Goal: Information Seeking & Learning: Compare options

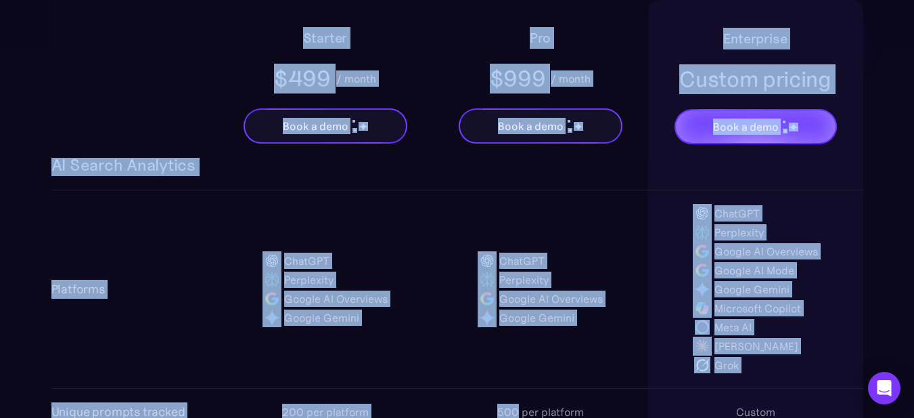
scroll to position [1021, 0]
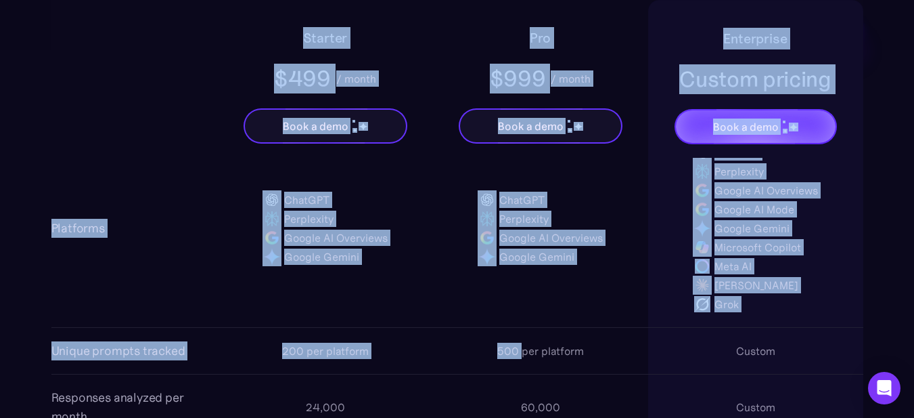
drag, startPoint x: 58, startPoint y: 212, endPoint x: 521, endPoint y: 332, distance: 478.8
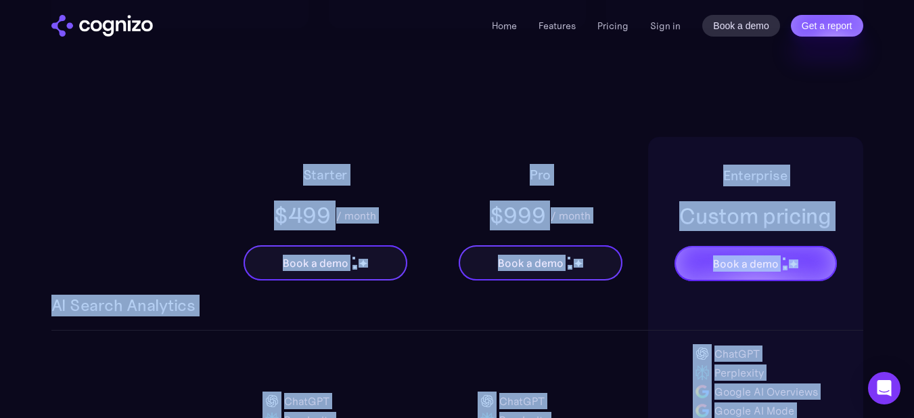
scroll to position [818, 0]
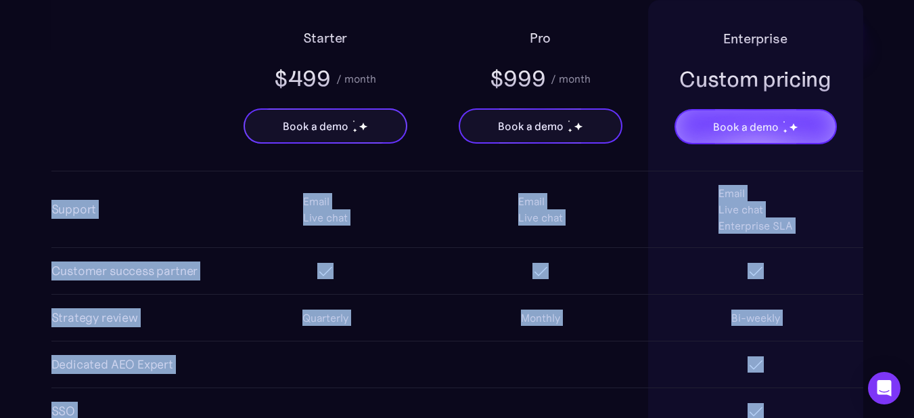
scroll to position [2563, 0]
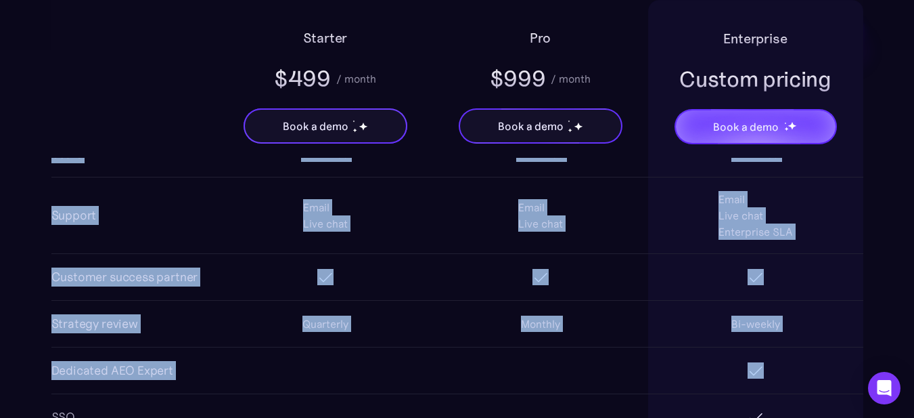
drag, startPoint x: 52, startPoint y: 208, endPoint x: 796, endPoint y: 378, distance: 763.4
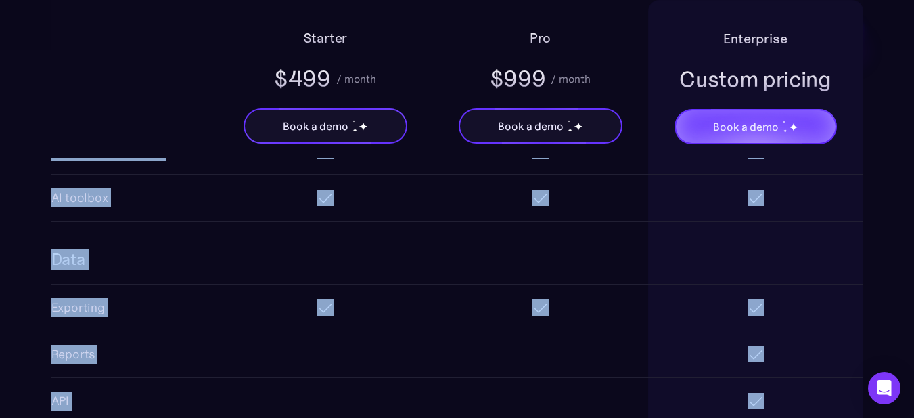
scroll to position [2021, 0]
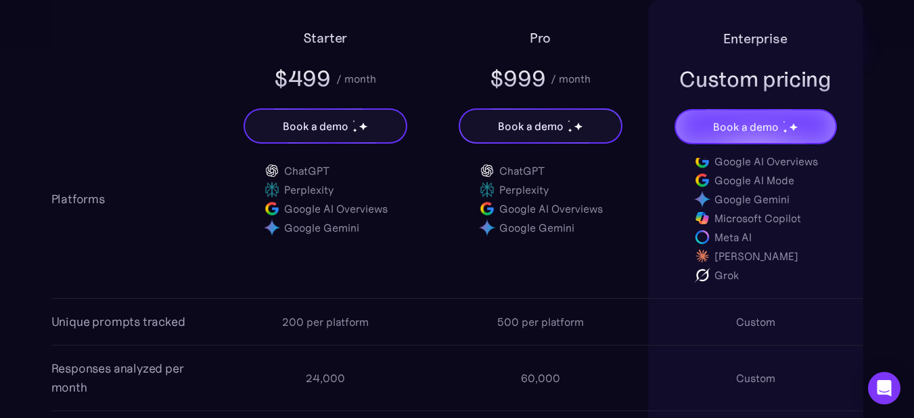
scroll to position [1074, 0]
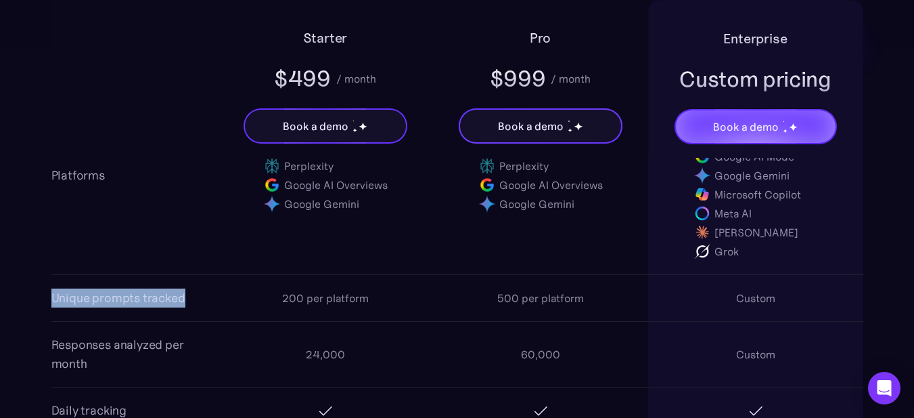
drag, startPoint x: 49, startPoint y: 298, endPoint x: 183, endPoint y: 294, distance: 134.7
copy div "Unique prompts tracked"
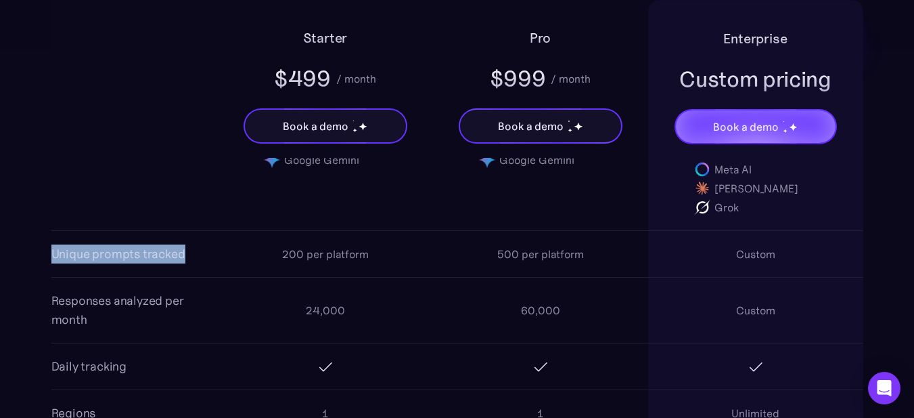
scroll to position [1142, 0]
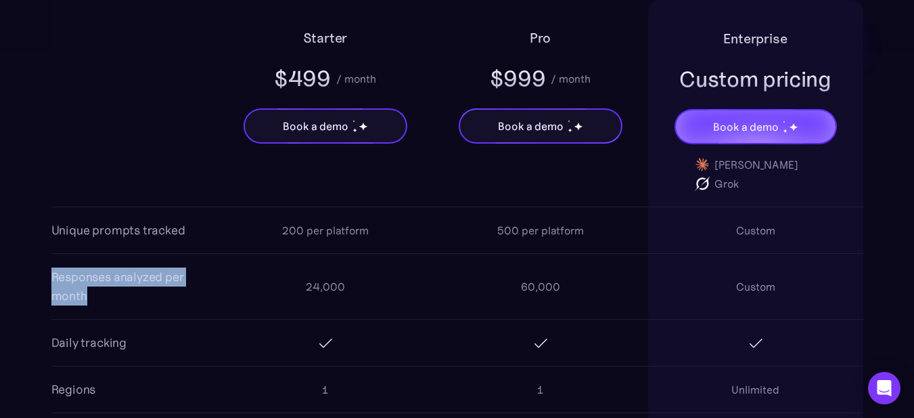
drag, startPoint x: 52, startPoint y: 277, endPoint x: 96, endPoint y: 292, distance: 46.4
click at [96, 292] on div "Responses analyzed per month" at bounding box center [134, 286] width 166 height 38
copy div "Responses analyzed per month"
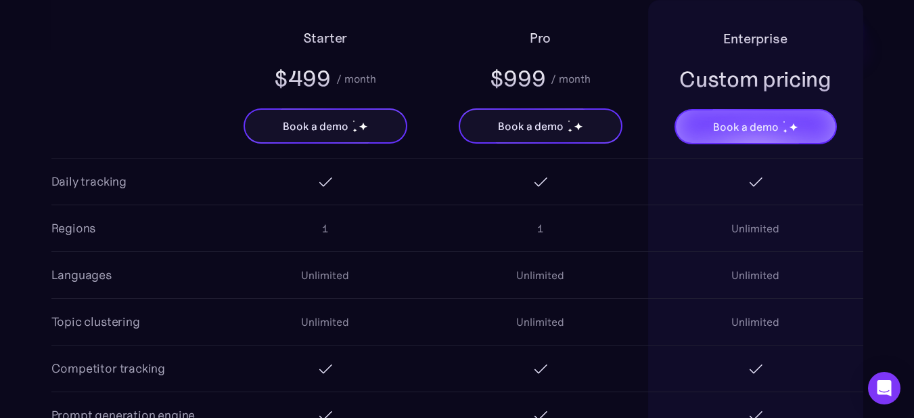
scroll to position [1345, 0]
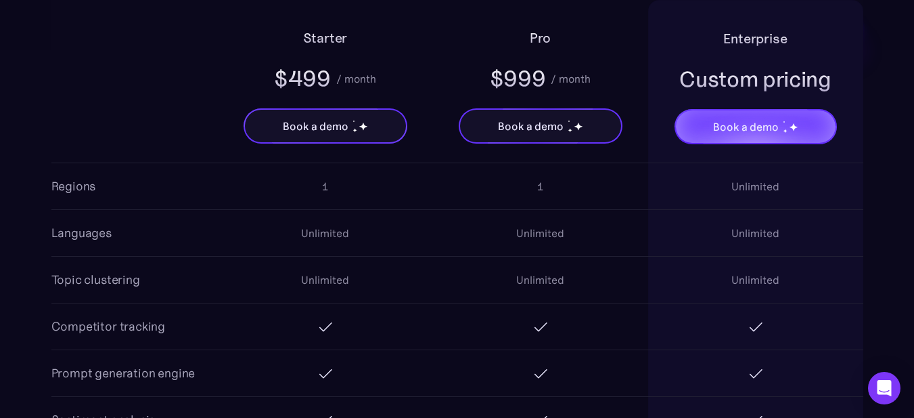
click at [66, 116] on div "Starter $499 / month Book a demo Pro $999 / month Book a demo Enterprise Custom…" at bounding box center [457, 79] width 812 height 158
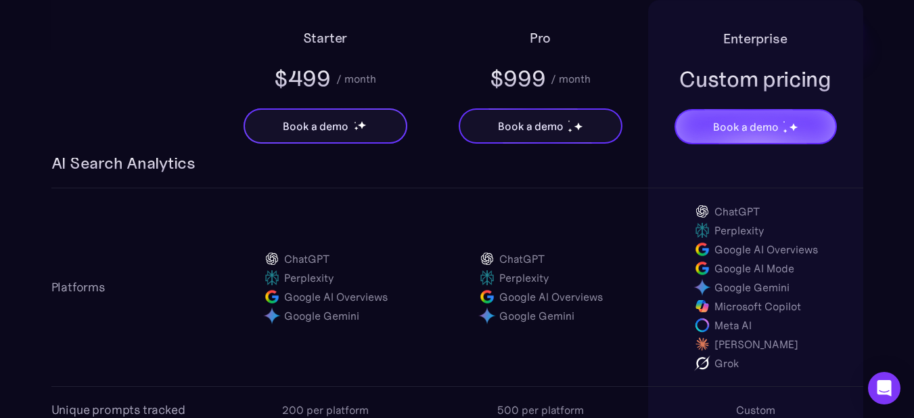
scroll to position [939, 0]
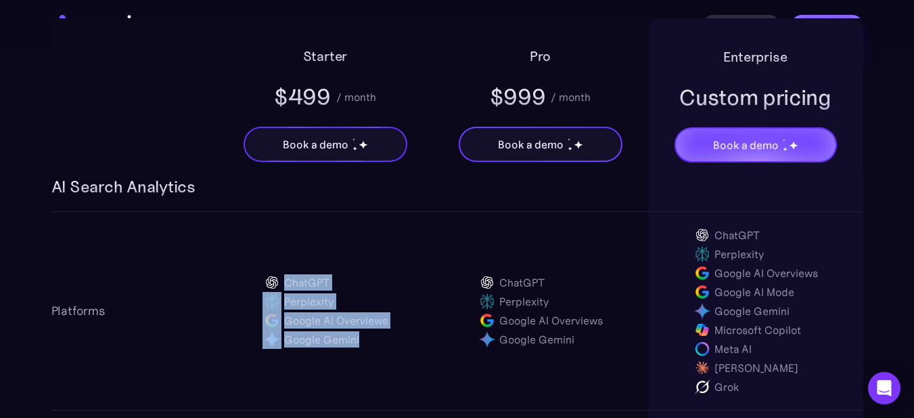
drag, startPoint x: 286, startPoint y: 278, endPoint x: 364, endPoint y: 331, distance: 94.6
click at [364, 331] on div "ChatGPT Perplexity Google AI Overviews Google Gemini" at bounding box center [325, 311] width 125 height 76
copy div "ChatGPT Perplexity Google AI Overviews Google Gemini"
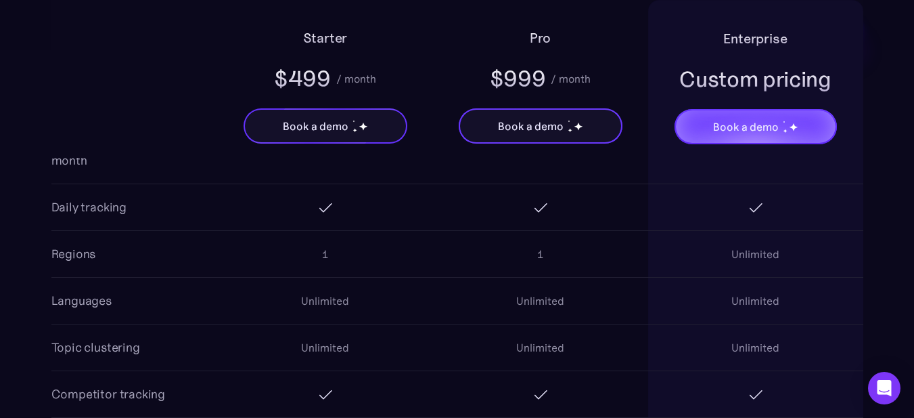
scroll to position [1345, 0]
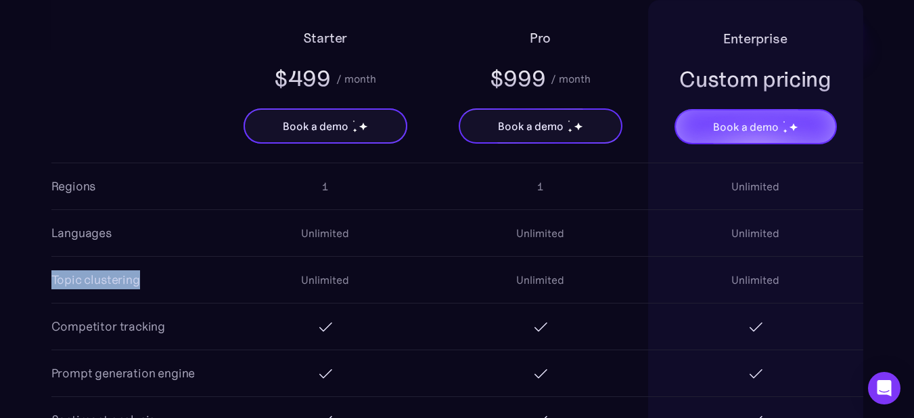
drag, startPoint x: 52, startPoint y: 277, endPoint x: 142, endPoint y: 281, distance: 90.1
click at [142, 281] on div "Topic clustering Unlimited Unlimited Unlimited" at bounding box center [457, 279] width 812 height 47
copy div "Topic clustering"
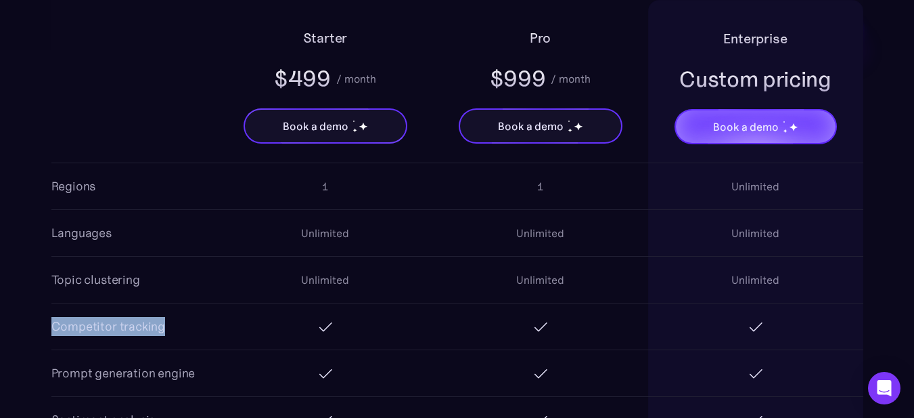
drag, startPoint x: 52, startPoint y: 322, endPoint x: 161, endPoint y: 328, distance: 109.1
click at [161, 328] on div "Competitor tracking" at bounding box center [108, 326] width 114 height 19
copy div "Competitor tracking"
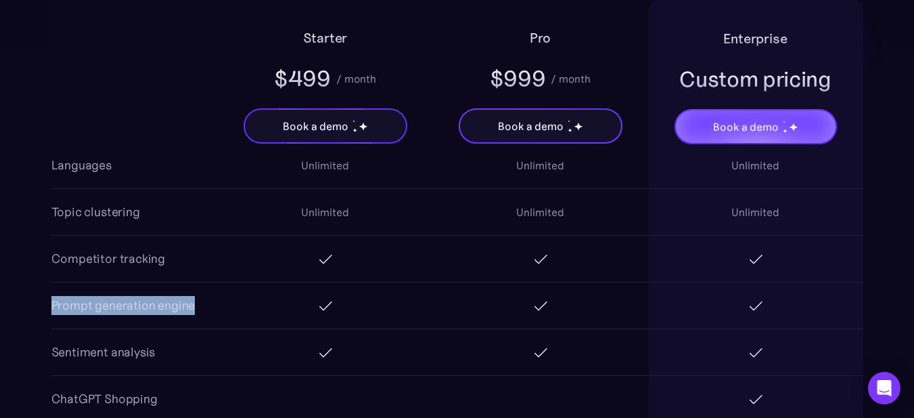
drag, startPoint x: 50, startPoint y: 301, endPoint x: 194, endPoint y: 302, distance: 143.5
copy div "Prompt generation engine"
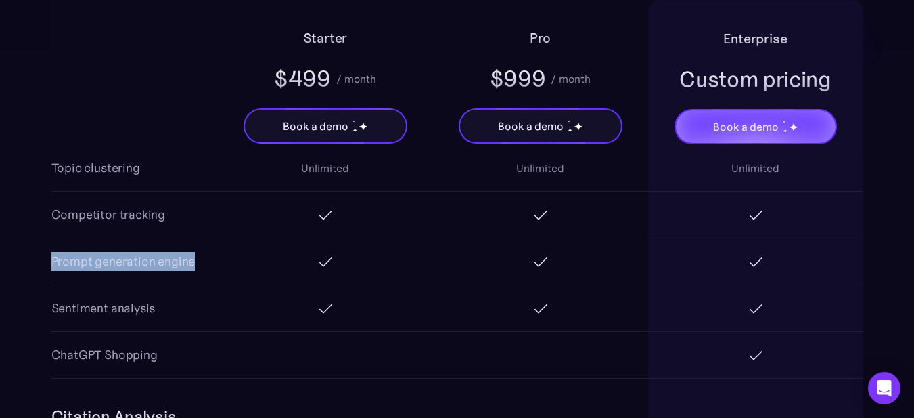
scroll to position [1480, 0]
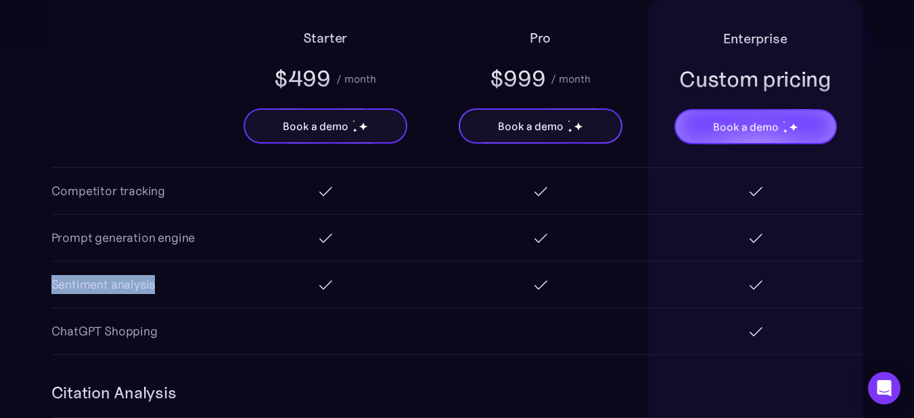
drag, startPoint x: 51, startPoint y: 284, endPoint x: 180, endPoint y: 282, distance: 129.3
click at [180, 282] on div "Sentiment analysis" at bounding box center [457, 284] width 812 height 47
copy div "Sentiment analysis"
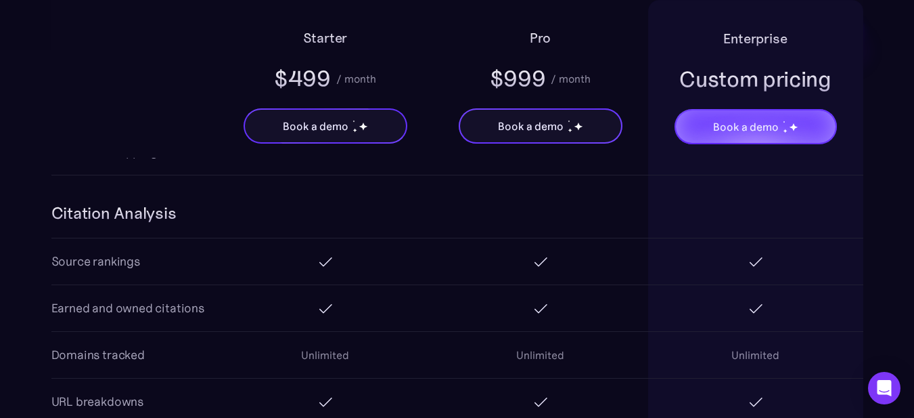
scroll to position [1683, 0]
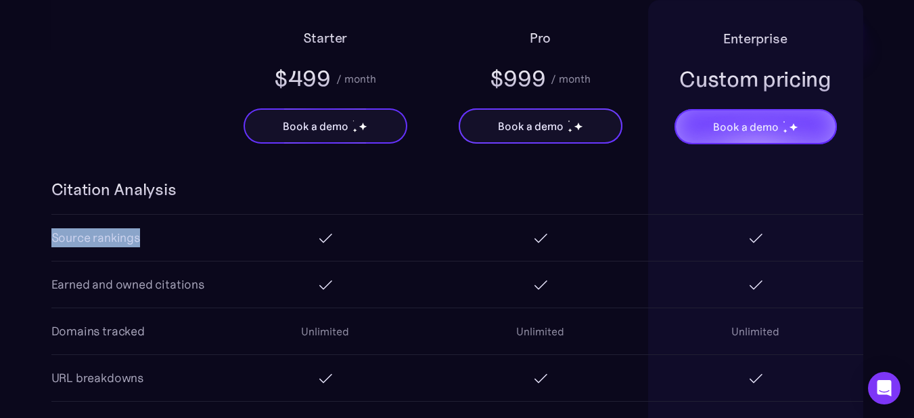
drag, startPoint x: 52, startPoint y: 238, endPoint x: 145, endPoint y: 237, distance: 93.4
click at [145, 237] on div "Source rankings" at bounding box center [457, 238] width 812 height 47
copy div "Source rankings"
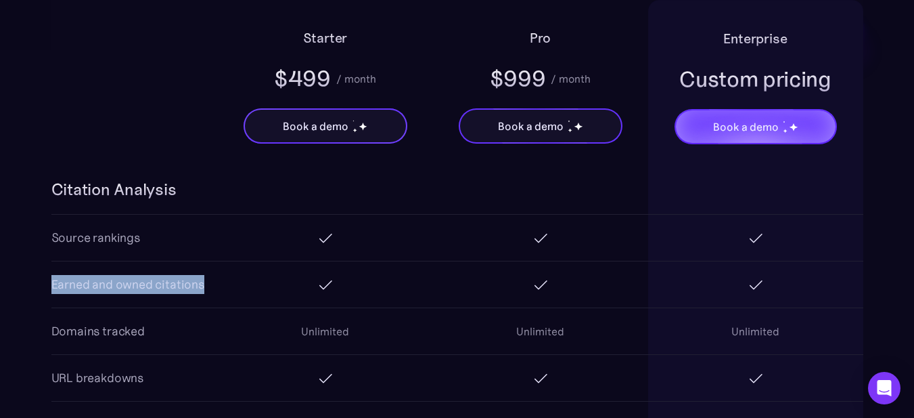
drag, startPoint x: 51, startPoint y: 282, endPoint x: 206, endPoint y: 284, distance: 155.0
click at [206, 284] on div "Earned and owned citations" at bounding box center [457, 284] width 812 height 47
copy div "Earned and owned citations"
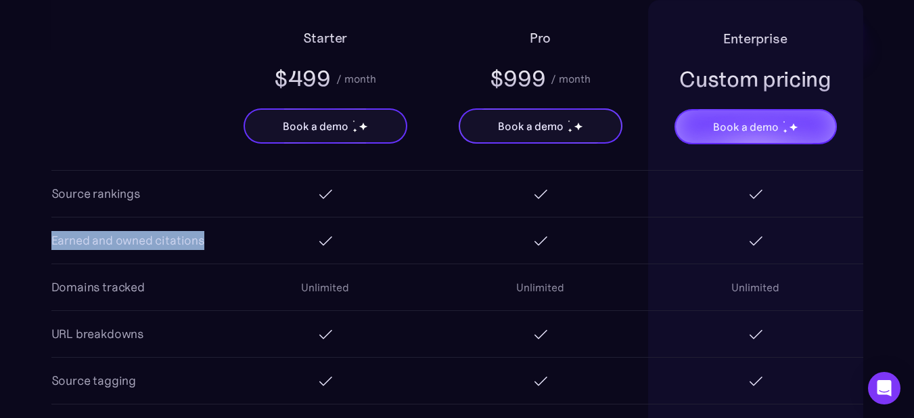
scroll to position [1751, 0]
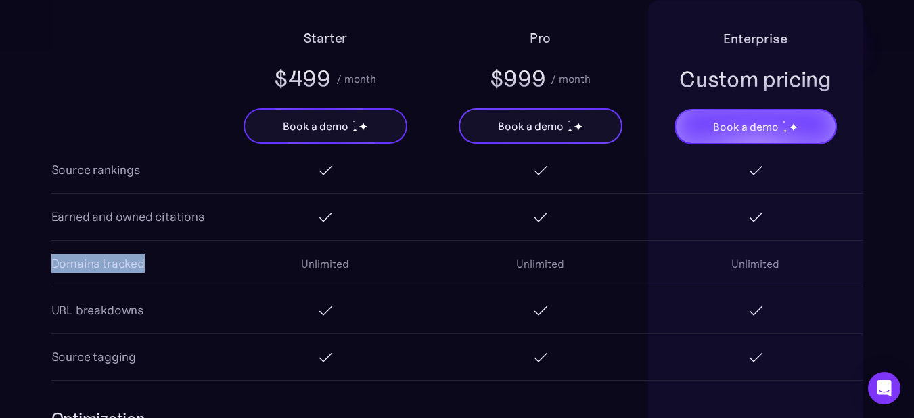
drag, startPoint x: 53, startPoint y: 261, endPoint x: 154, endPoint y: 261, distance: 100.8
click at [154, 261] on div "Domains tracked Unlimited Unlimited Unlimited" at bounding box center [457, 263] width 812 height 47
copy div "Domains tracked"
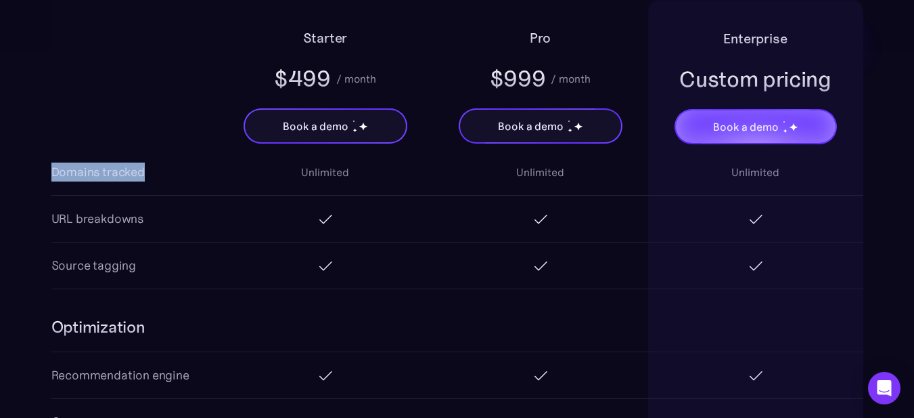
scroll to position [1818, 0]
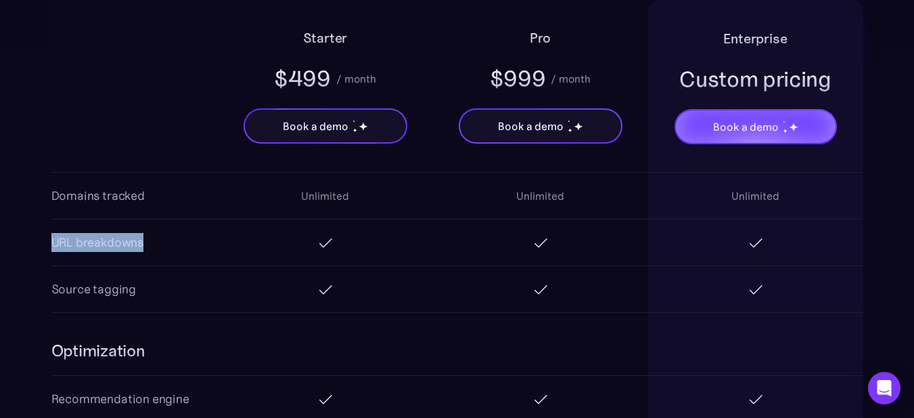
drag, startPoint x: 151, startPoint y: 245, endPoint x: 48, endPoint y: 242, distance: 102.9
click at [48, 242] on section "Starter $499 / month Book a demo Pro $999 / month Book a demo Enterprise Custom…" at bounding box center [457, 162] width 914 height 2046
drag, startPoint x: 141, startPoint y: 288, endPoint x: 31, endPoint y: 292, distance: 110.4
click at [31, 292] on section "Starter $499 / month Book a demo Pro $999 / month Book a demo Enterprise Custom…" at bounding box center [457, 162] width 914 height 2046
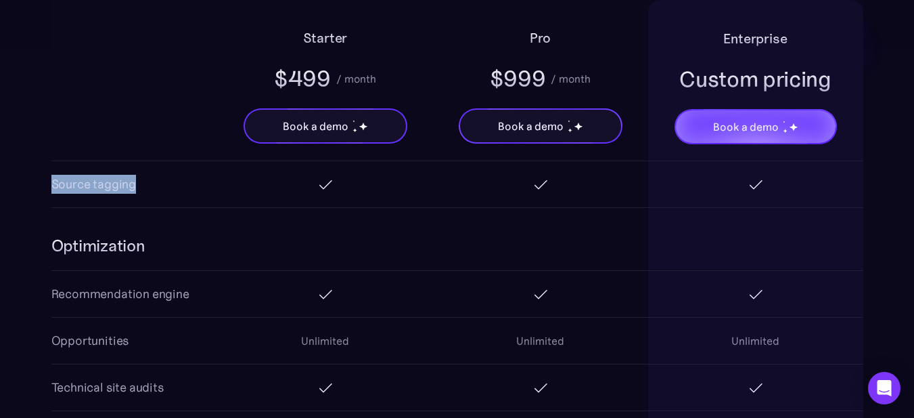
scroll to position [1954, 0]
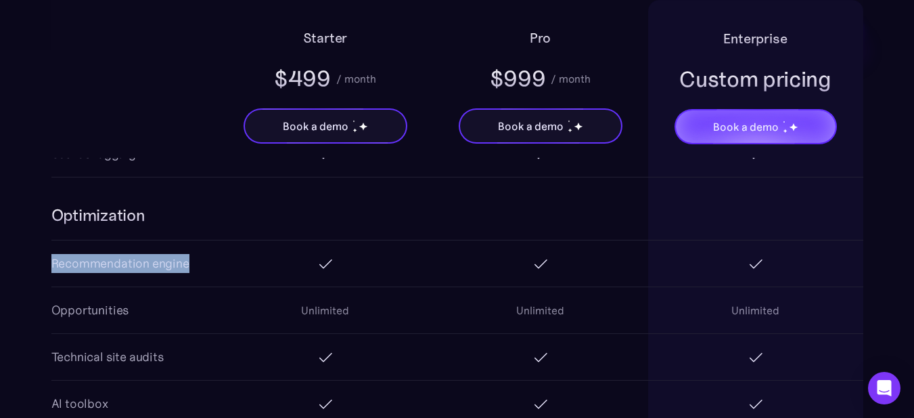
drag, startPoint x: 50, startPoint y: 261, endPoint x: 189, endPoint y: 261, distance: 139.4
click at [189, 261] on section "Starter $499 / month Book a demo Pro $999 / month Book a demo Enterprise Custom…" at bounding box center [457, 26] width 914 height 2046
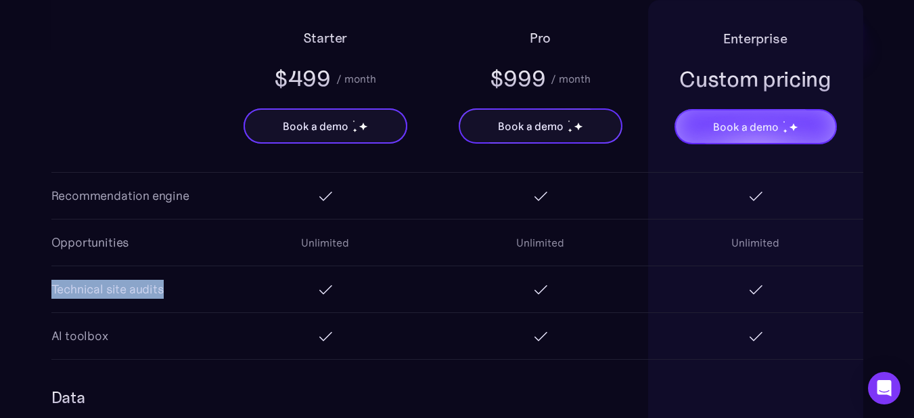
drag, startPoint x: 54, startPoint y: 284, endPoint x: 165, endPoint y: 287, distance: 111.0
click at [165, 287] on div "Technical site audits" at bounding box center [457, 289] width 812 height 47
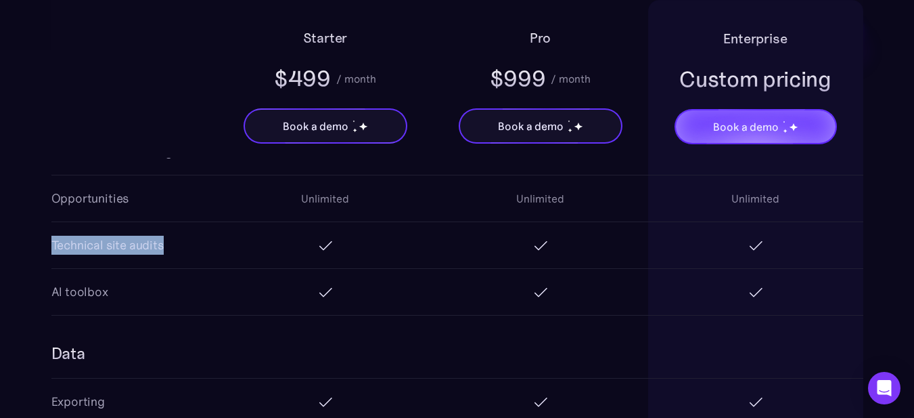
scroll to position [2089, 0]
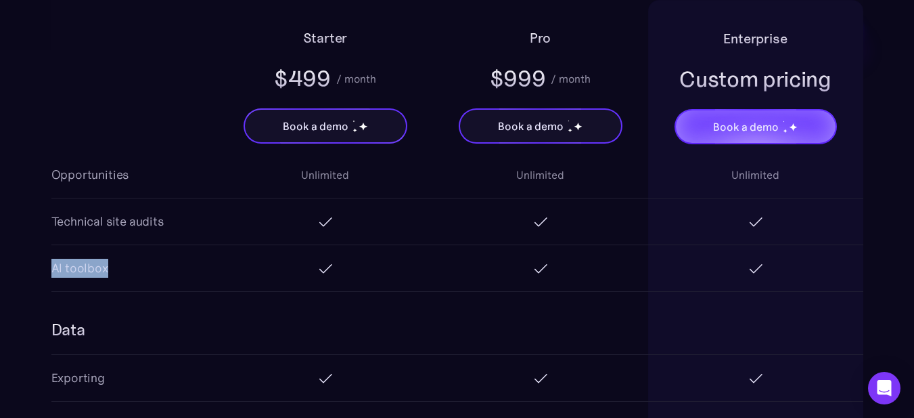
drag, startPoint x: 53, startPoint y: 269, endPoint x: 109, endPoint y: 268, distance: 56.2
click at [109, 268] on div "AI toolbox" at bounding box center [457, 268] width 812 height 47
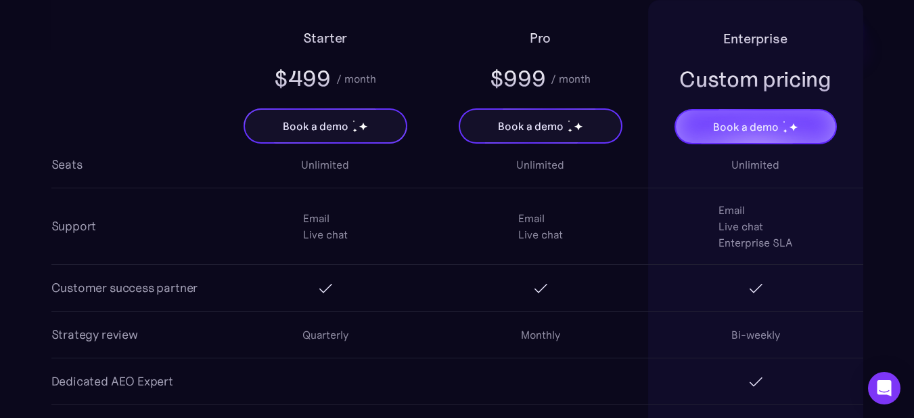
scroll to position [2563, 0]
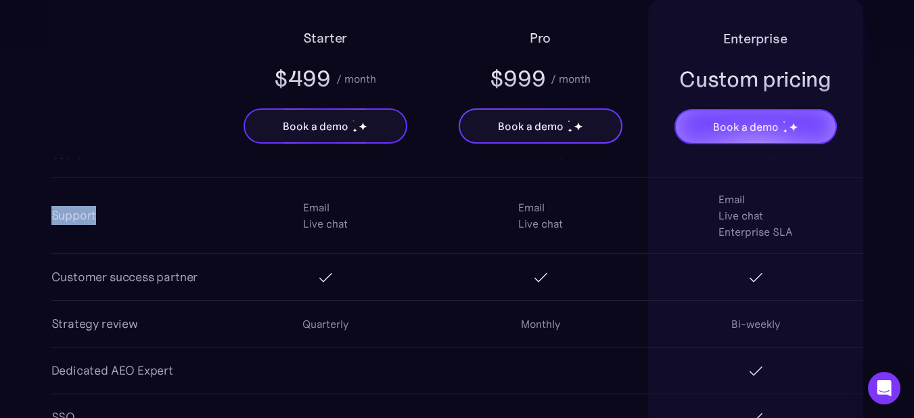
drag, startPoint x: 52, startPoint y: 215, endPoint x: 104, endPoint y: 215, distance: 52.1
click at [104, 215] on div "Support Email Live chat Email Live chat Email Live chat Enterprise SLA" at bounding box center [457, 215] width 812 height 76
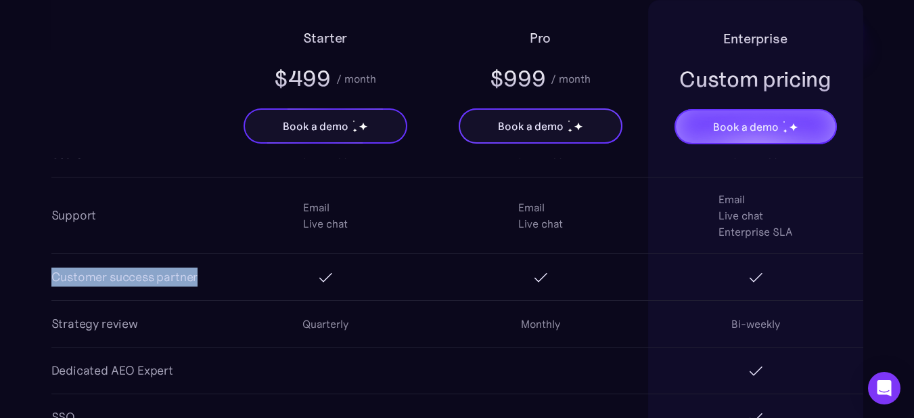
drag, startPoint x: 51, startPoint y: 275, endPoint x: 205, endPoint y: 273, distance: 154.3
click at [205, 273] on div "Customer success partner" at bounding box center [457, 277] width 812 height 47
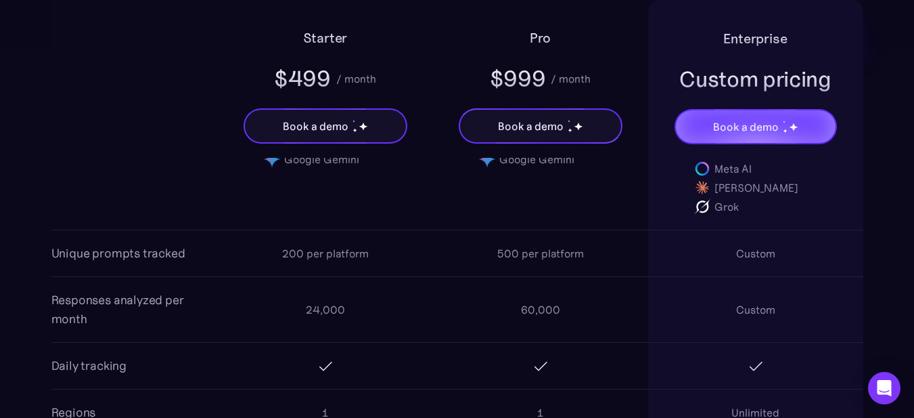
scroll to position [1142, 0]
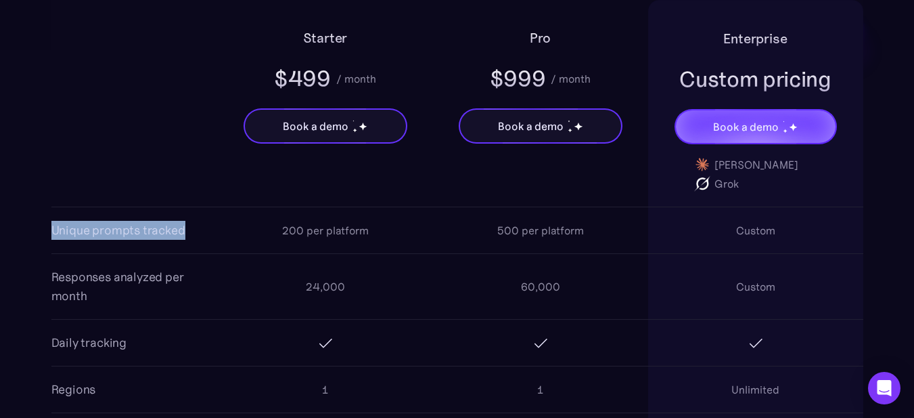
drag, startPoint x: 53, startPoint y: 229, endPoint x: 186, endPoint y: 233, distance: 132.7
click at [186, 233] on div "Unique prompts tracked 200 per platform 500 per platform Custom" at bounding box center [457, 230] width 812 height 47
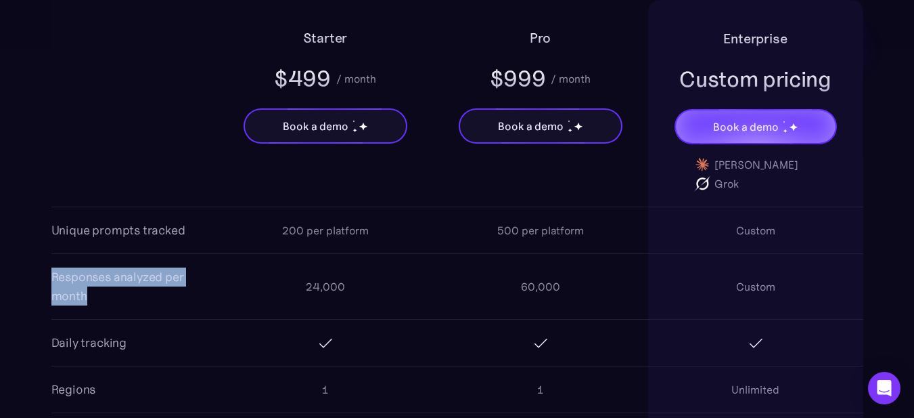
drag, startPoint x: 50, startPoint y: 276, endPoint x: 89, endPoint y: 296, distance: 43.6
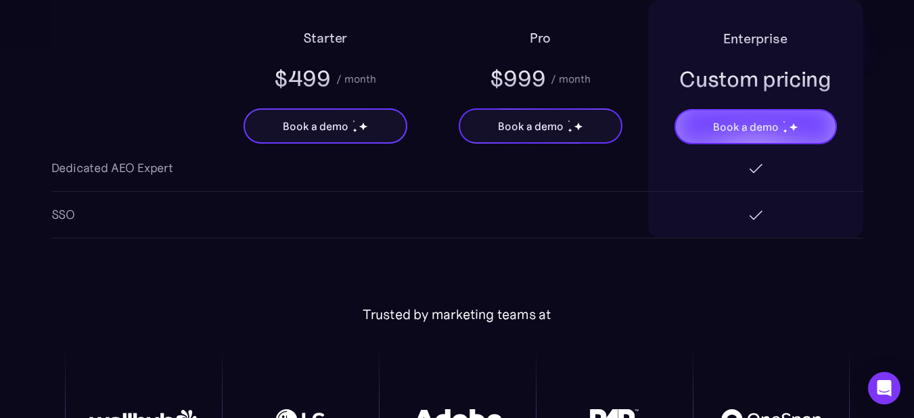
scroll to position [2766, 0]
click at [124, 172] on div "Dedicated AEO Expert" at bounding box center [112, 167] width 122 height 19
click at [161, 176] on div "Dedicated AEO Expert" at bounding box center [112, 167] width 122 height 19
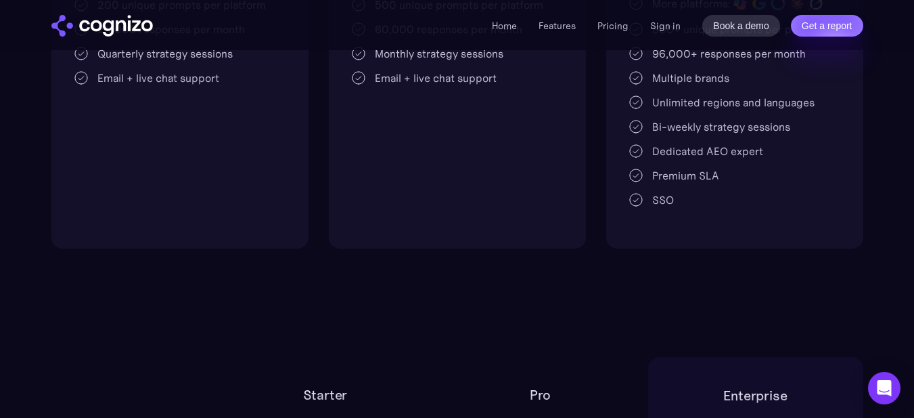
scroll to position [127, 0]
